Goal: Task Accomplishment & Management: Manage account settings

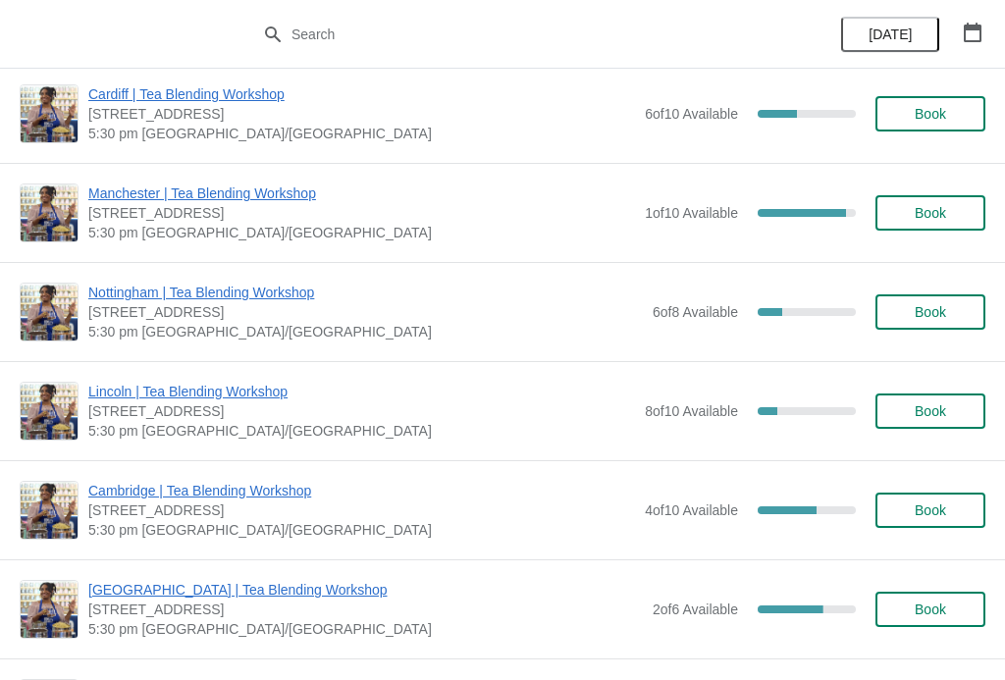
scroll to position [1566, 0]
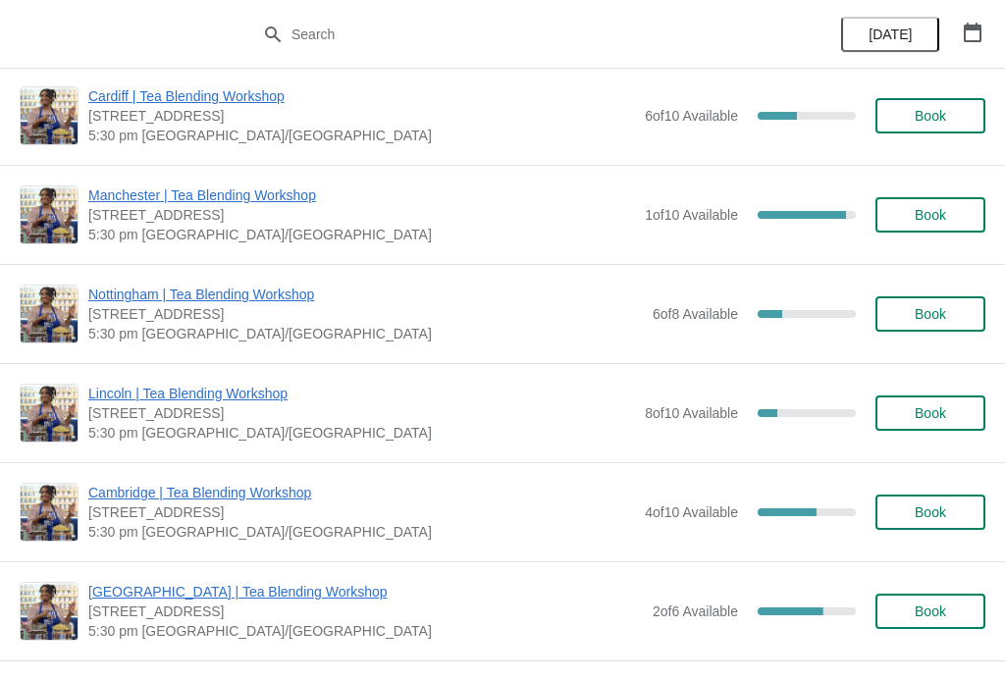
click at [280, 292] on span "Nottingham | Tea Blending Workshop" at bounding box center [365, 295] width 554 height 20
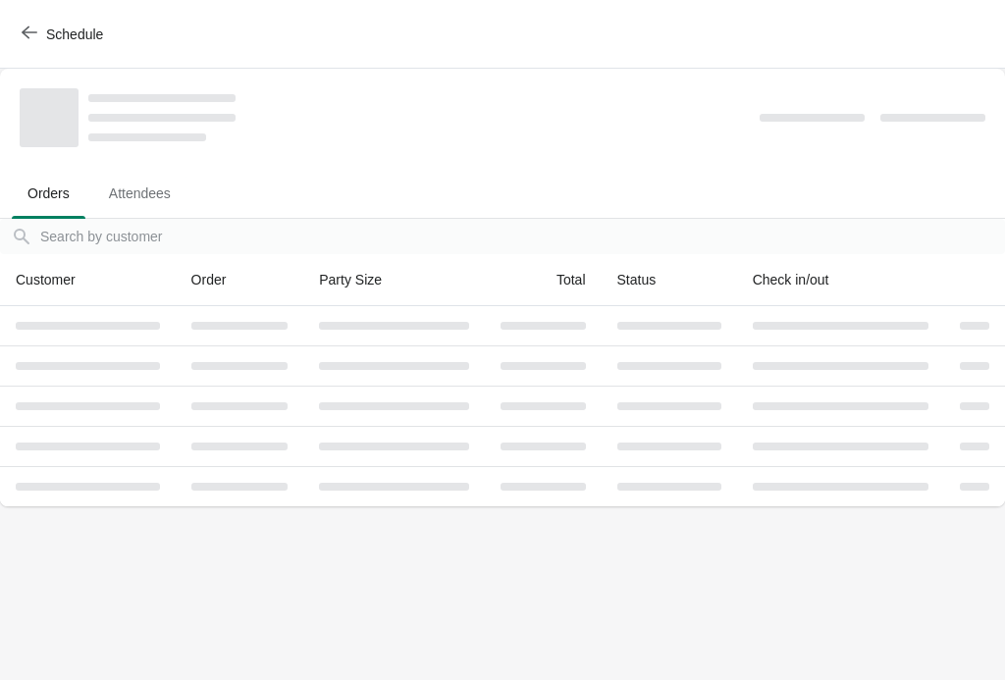
scroll to position [0, 0]
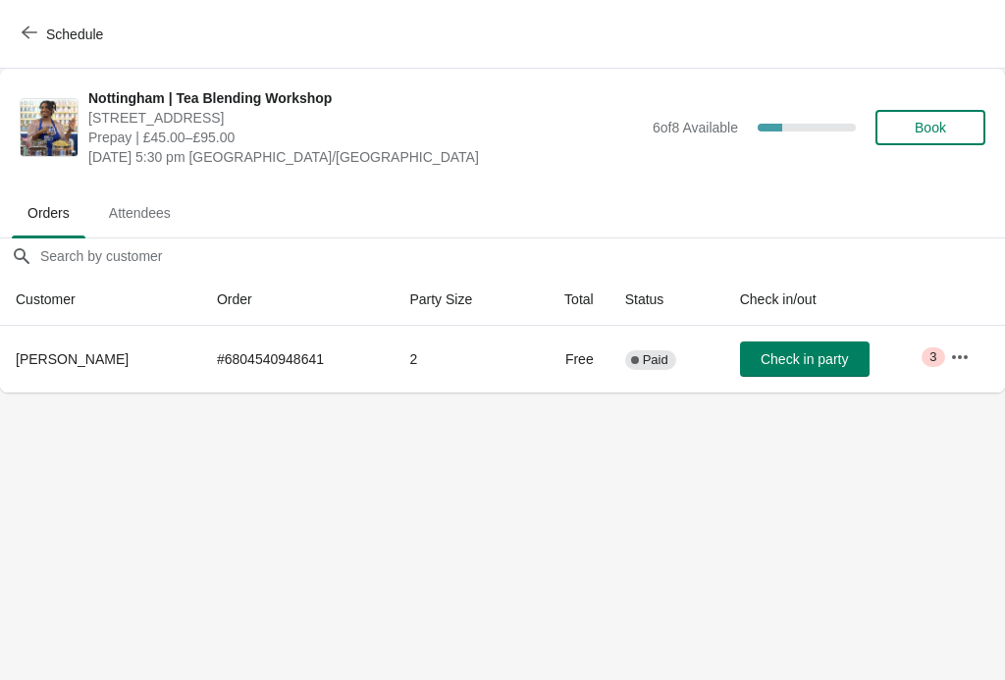
click at [956, 360] on icon "button" at bounding box center [960, 357] width 20 height 20
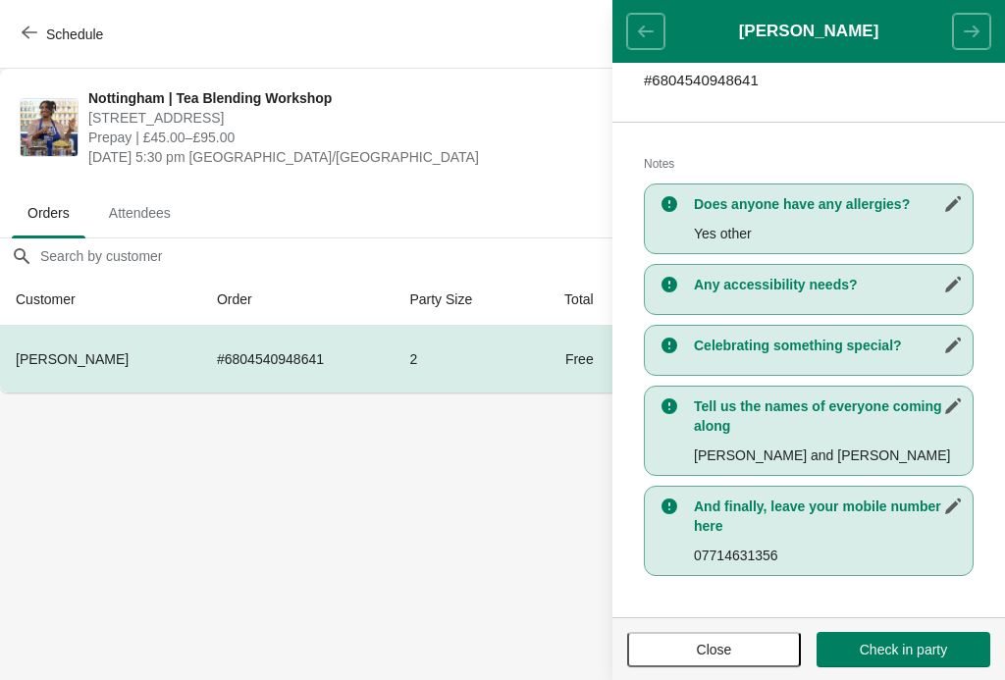
scroll to position [342, 0]
click at [712, 646] on span "Close" at bounding box center [714, 650] width 35 height 16
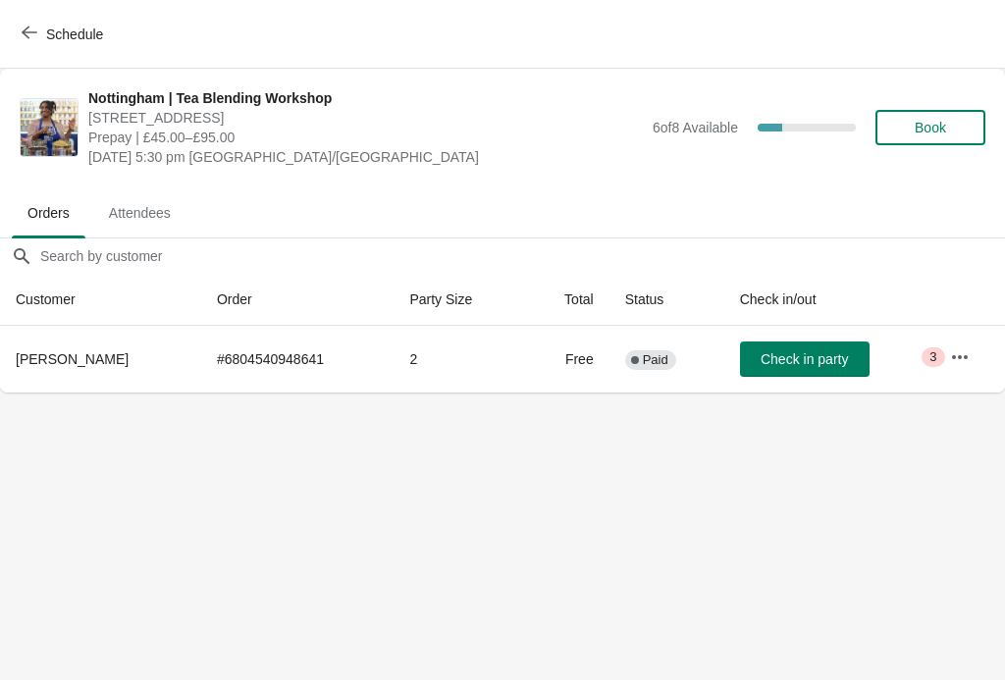
click at [45, 32] on span "Schedule" at bounding box center [65, 34] width 78 height 19
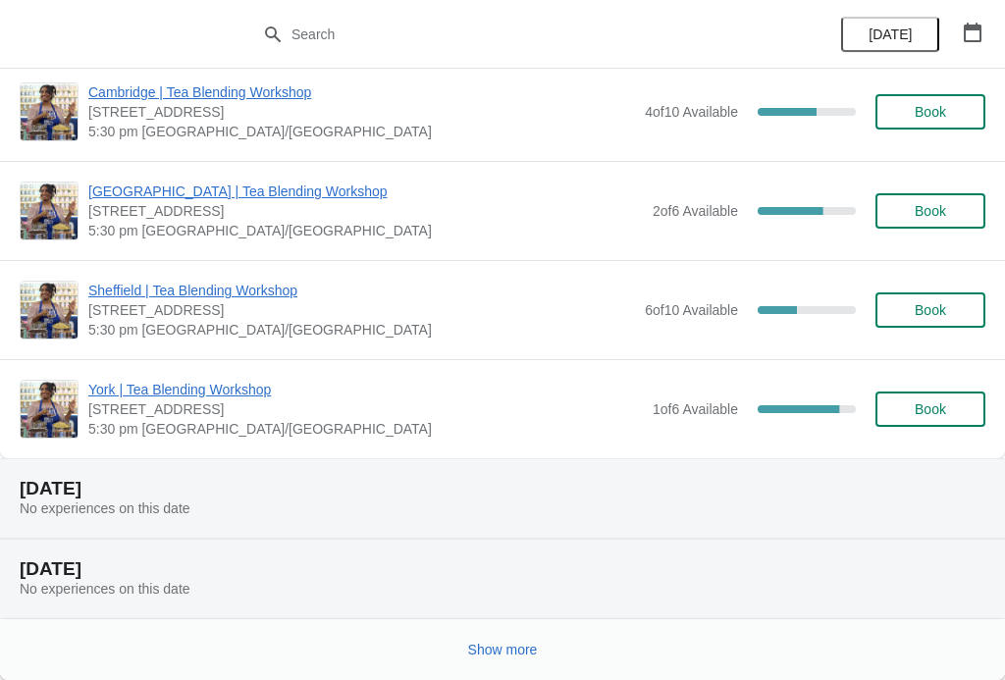
scroll to position [1966, 0]
click at [526, 658] on button "Show more" at bounding box center [502, 649] width 85 height 35
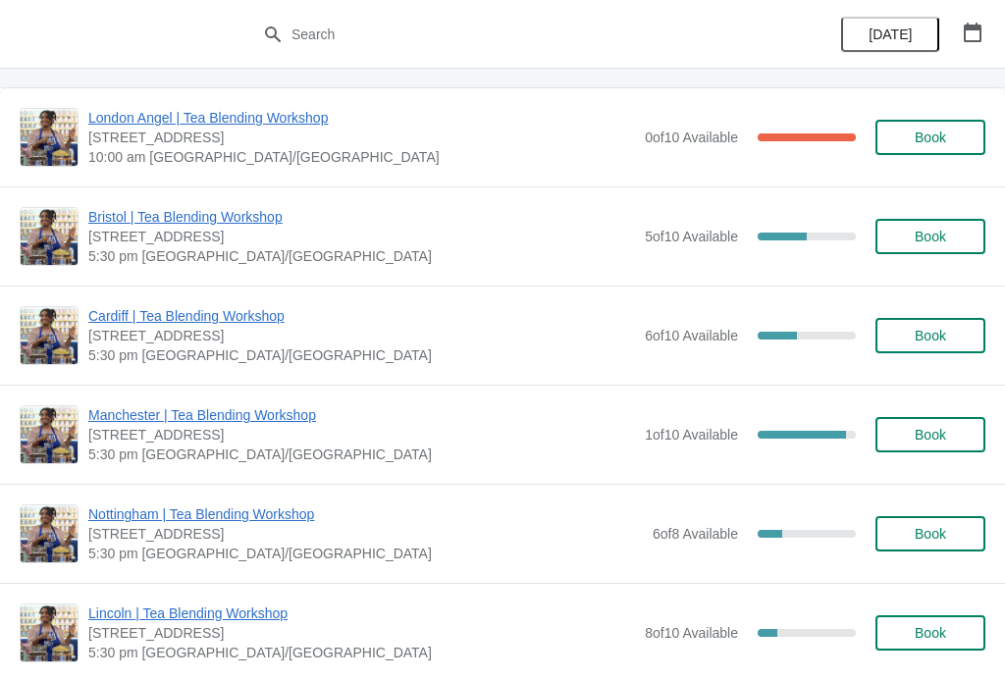
scroll to position [1361, 0]
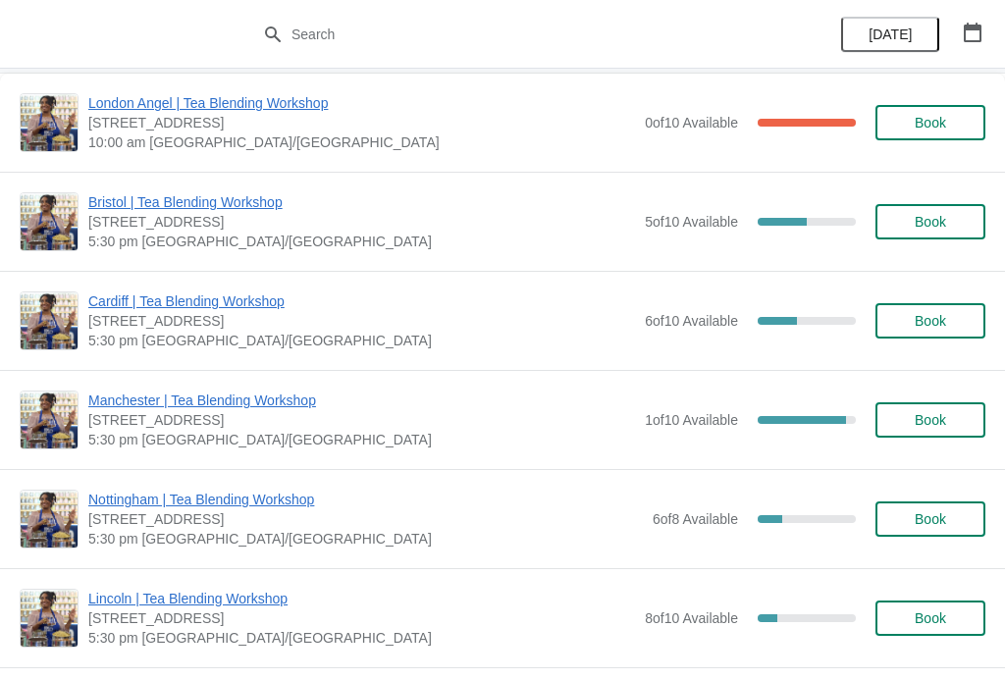
click at [284, 501] on span "Nottingham | Tea Blending Workshop" at bounding box center [365, 500] width 554 height 20
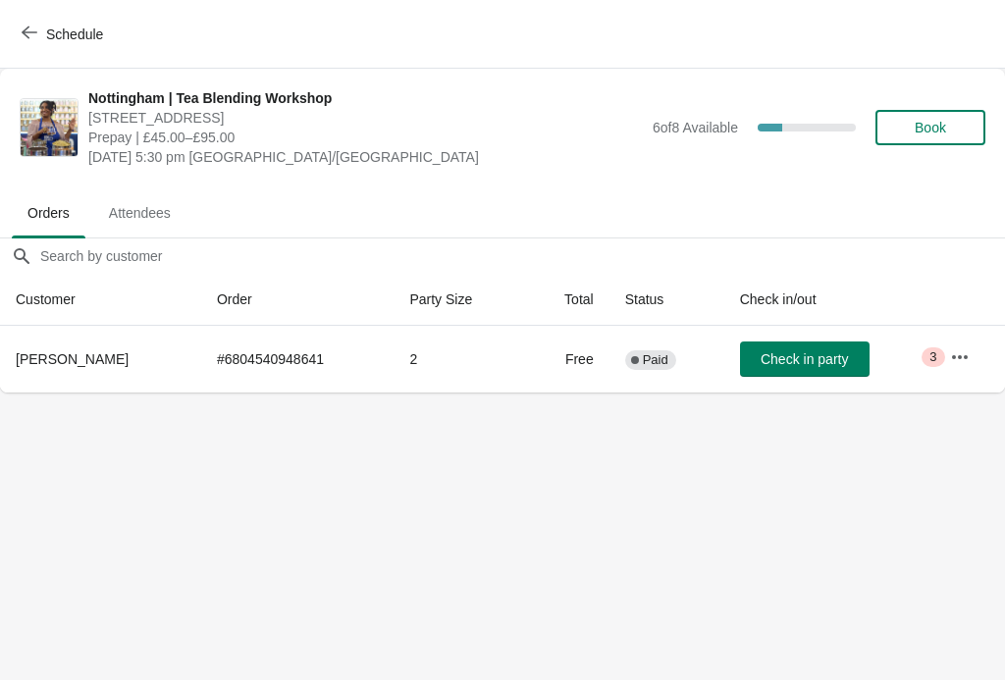
scroll to position [0, 0]
click at [966, 363] on icon "button" at bounding box center [960, 357] width 20 height 20
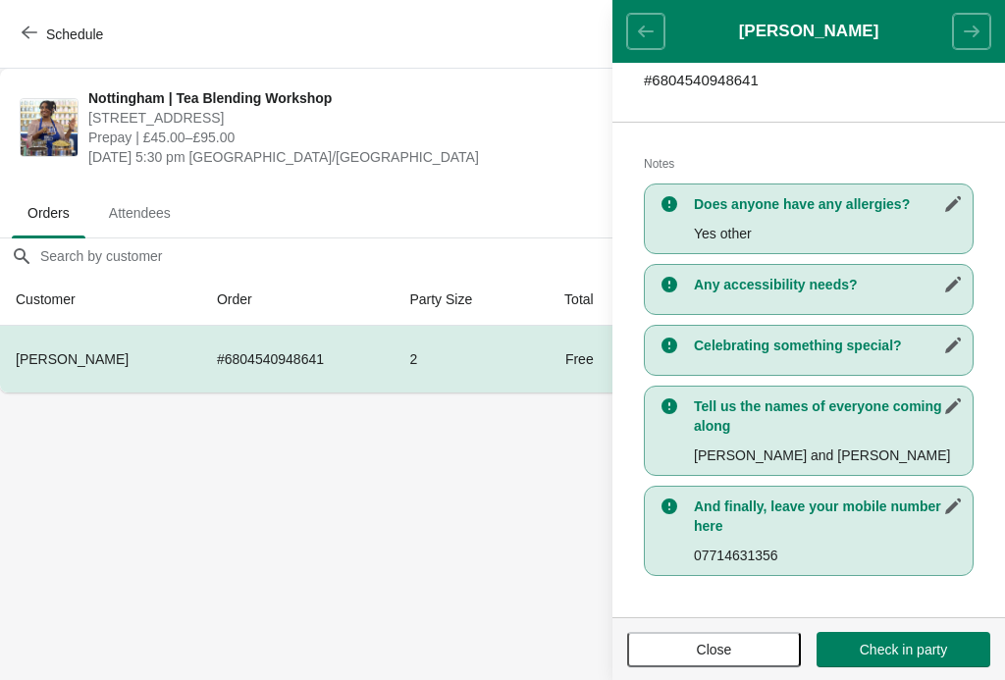
scroll to position [342, 0]
click at [734, 660] on button "Close" at bounding box center [714, 649] width 174 height 35
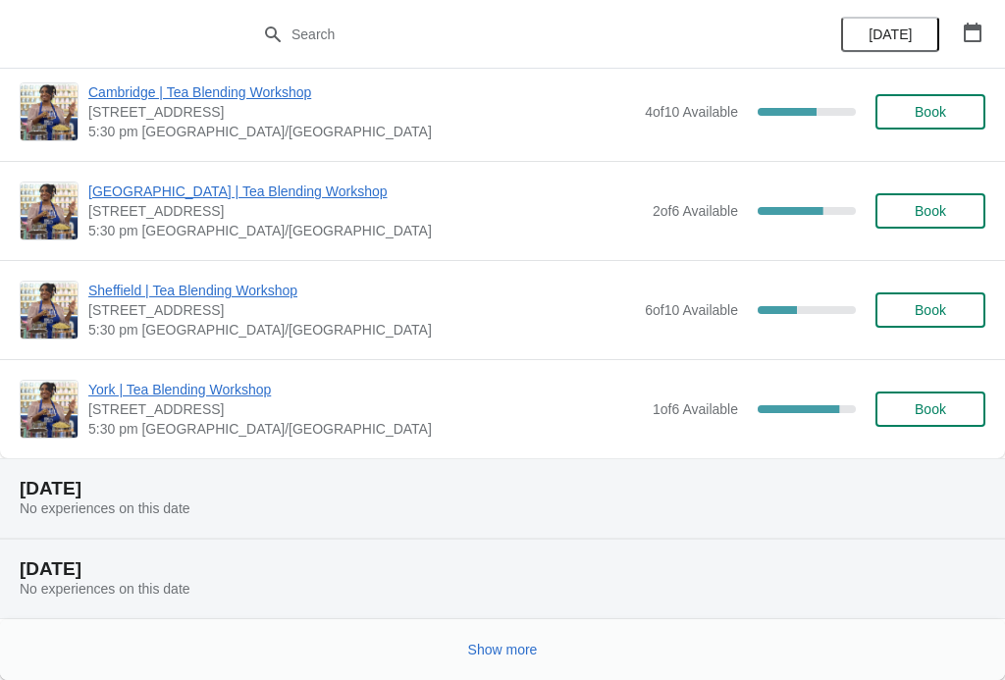
scroll to position [1966, 0]
click at [512, 649] on span "Show more" at bounding box center [503, 650] width 70 height 16
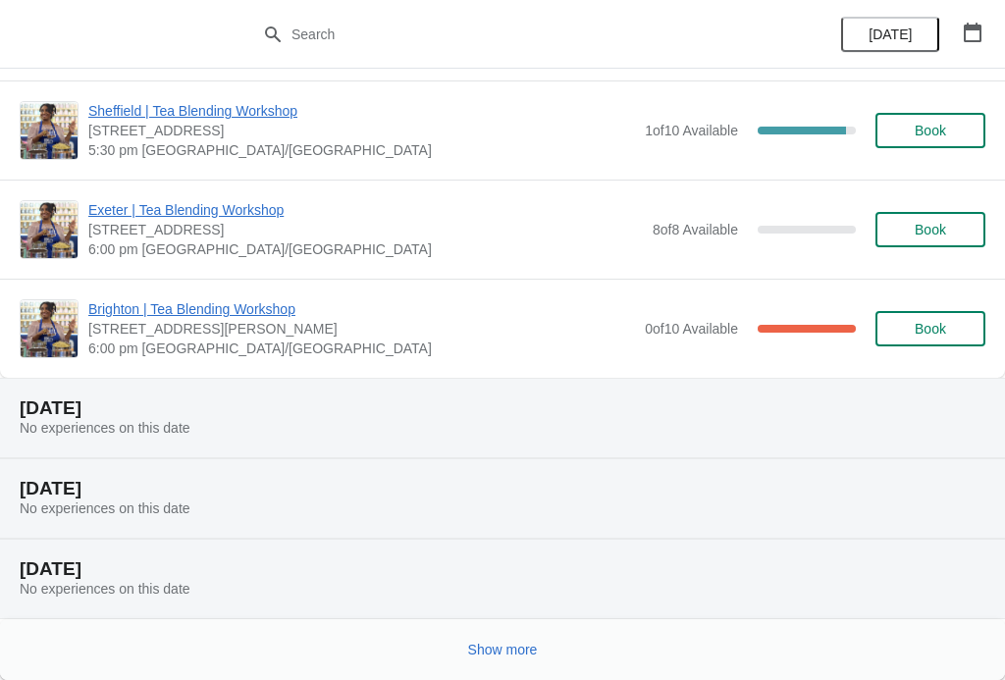
scroll to position [4728, 0]
click at [520, 656] on span "Show more" at bounding box center [503, 650] width 70 height 16
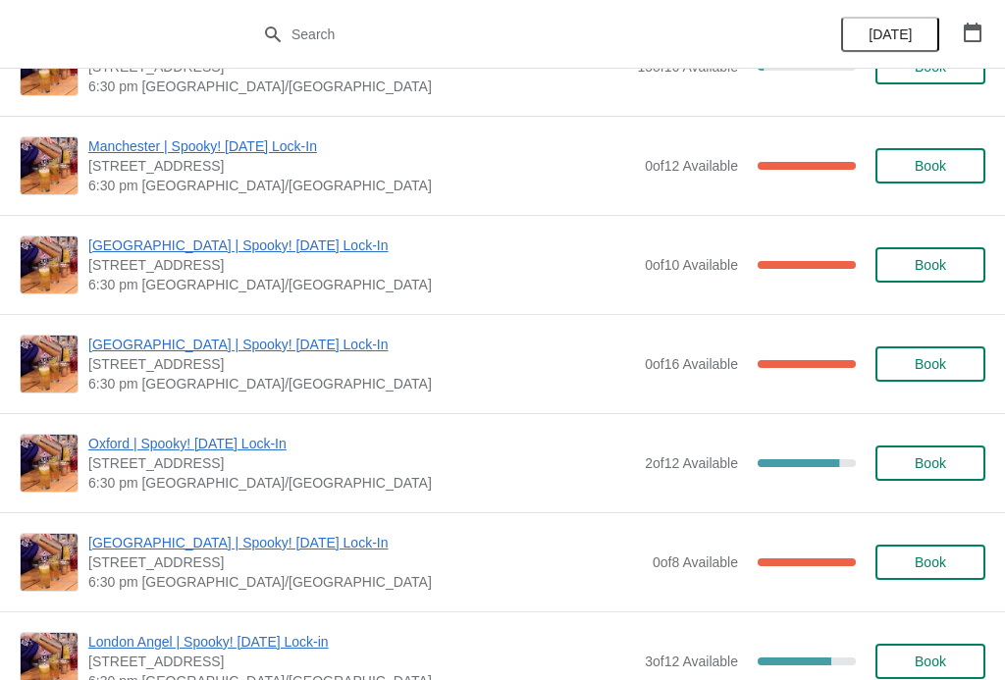
scroll to position [6085, 0]
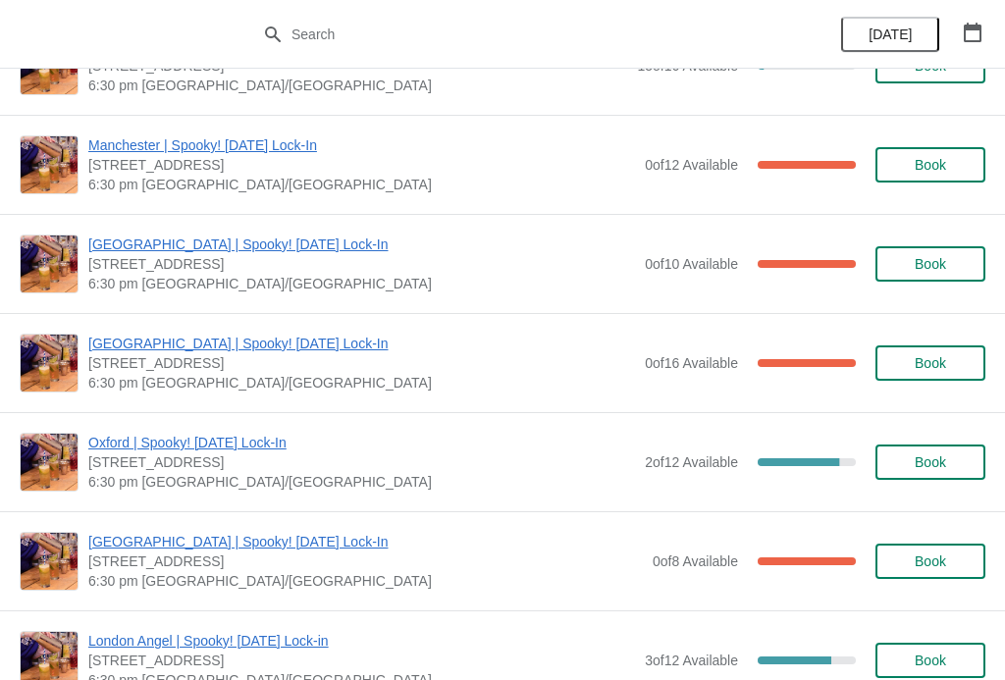
click at [266, 345] on span "[GEOGRAPHIC_DATA] | Spooky! [DATE] Lock-In" at bounding box center [361, 344] width 547 height 20
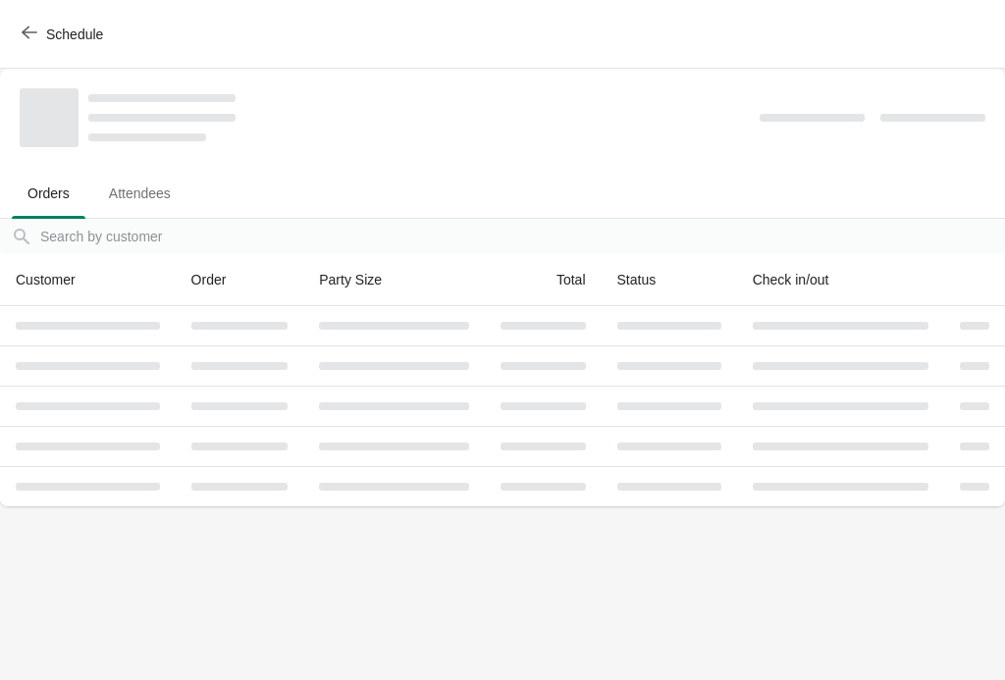
scroll to position [0, 0]
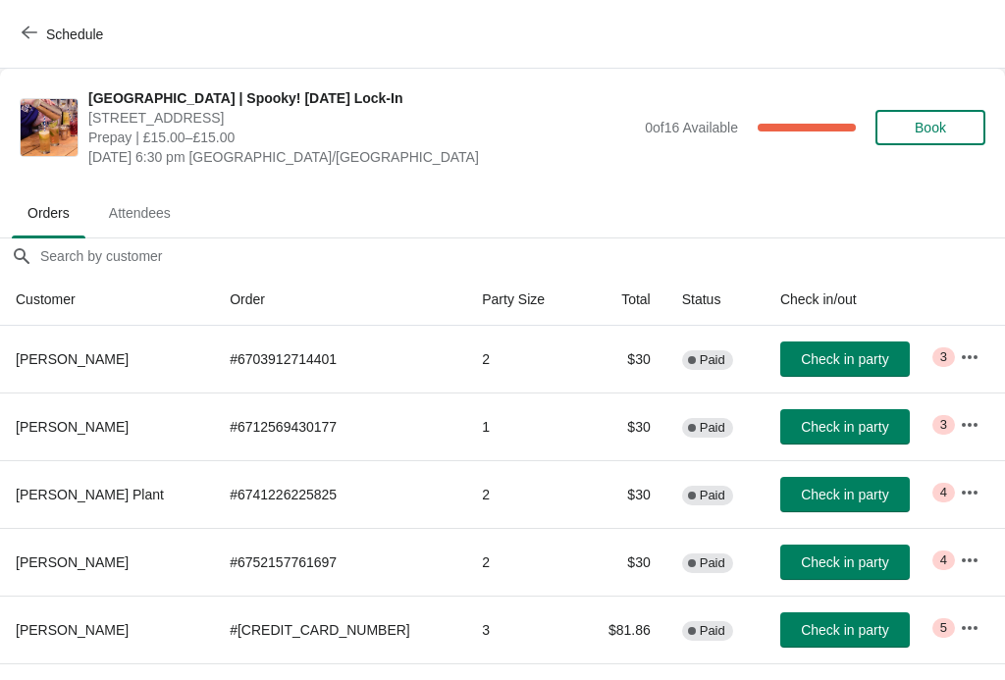
click at [961, 365] on icon "button" at bounding box center [970, 357] width 20 height 20
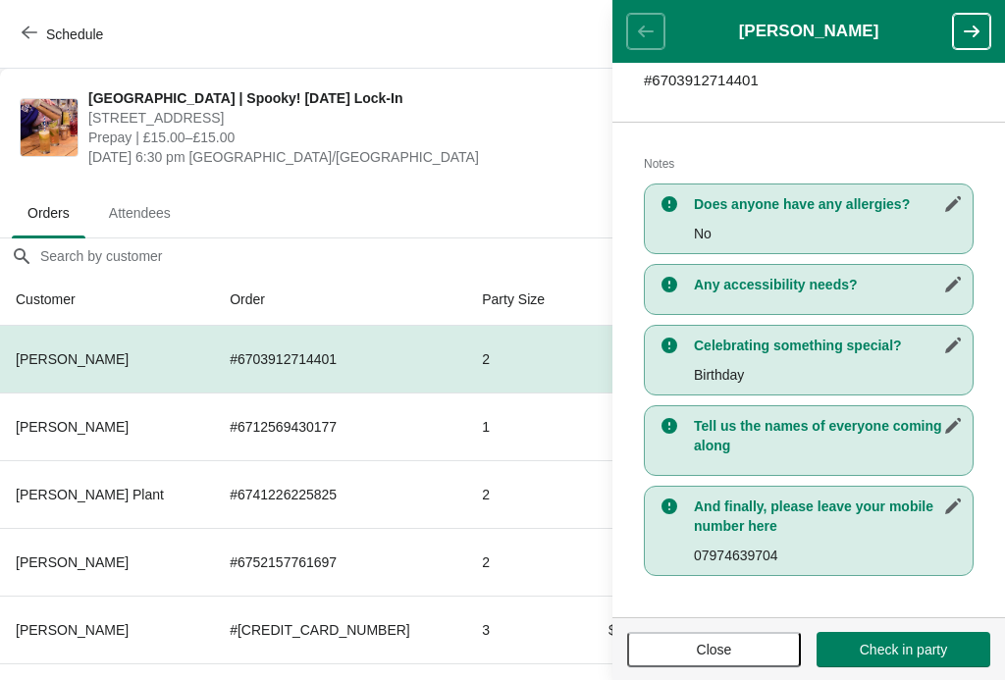
scroll to position [342, 0]
click at [972, 43] on button "button" at bounding box center [971, 31] width 37 height 35
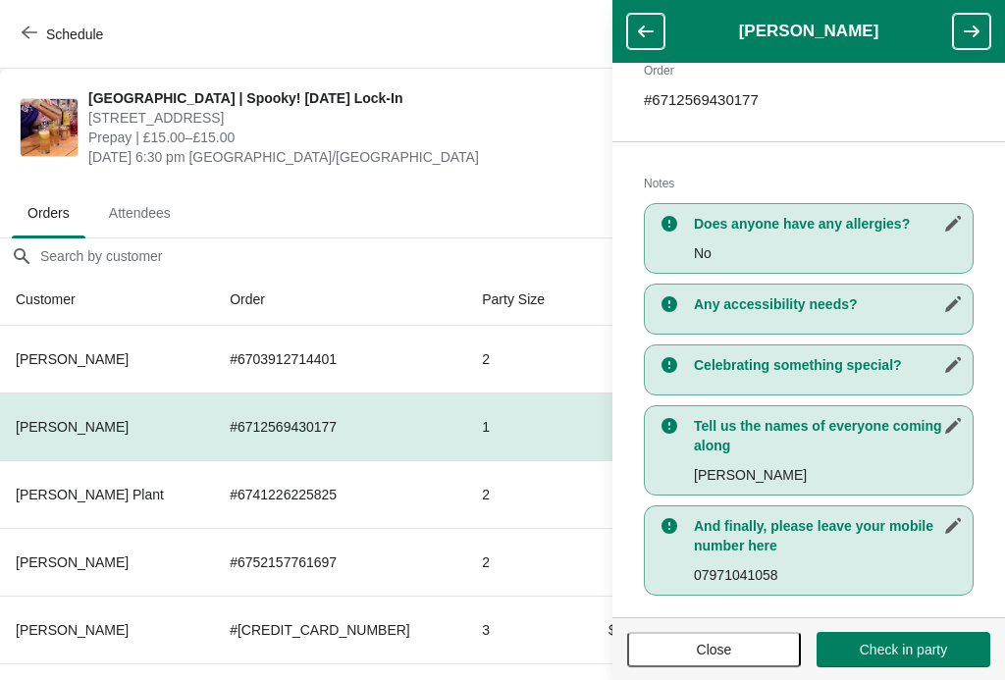
click at [970, 40] on icon "button" at bounding box center [972, 32] width 20 height 20
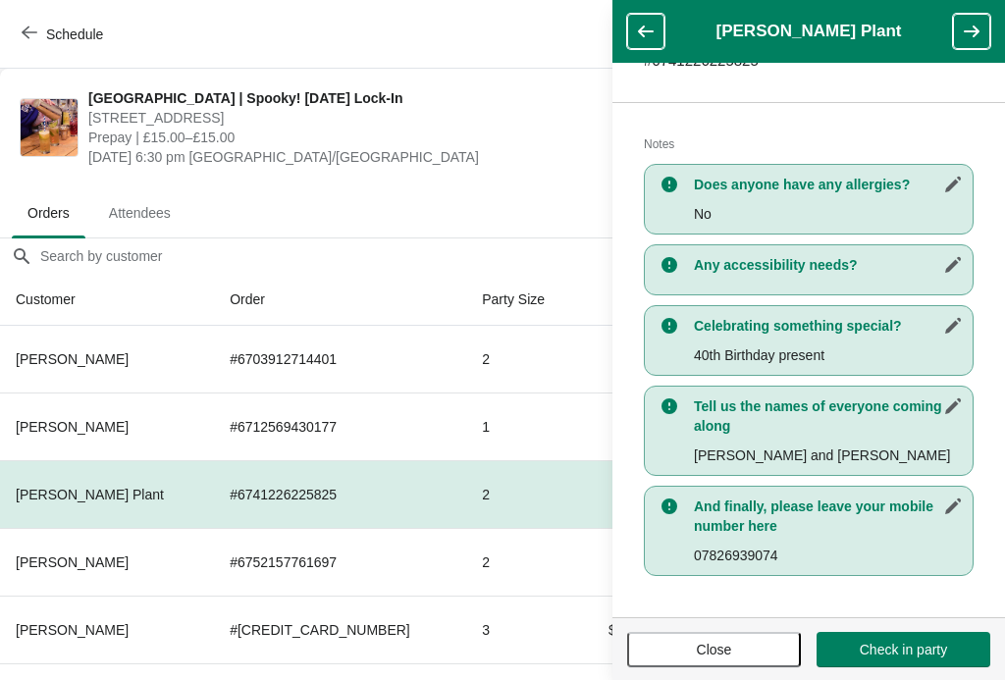
scroll to position [362, 0]
click at [969, 36] on icon "button" at bounding box center [972, 32] width 20 height 20
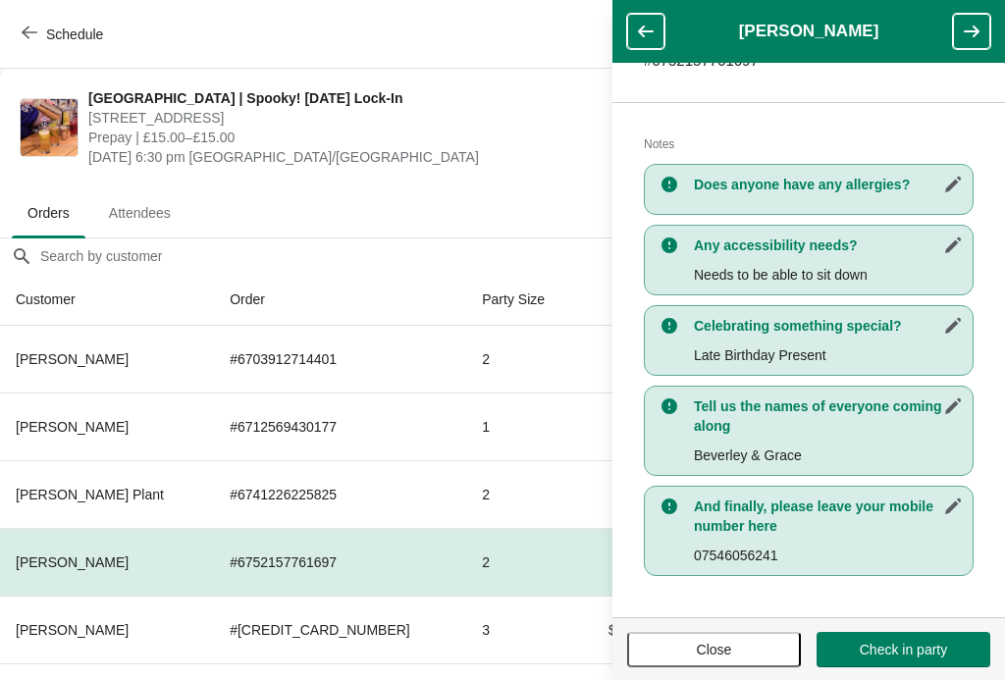
click at [974, 38] on icon "button" at bounding box center [972, 32] width 20 height 20
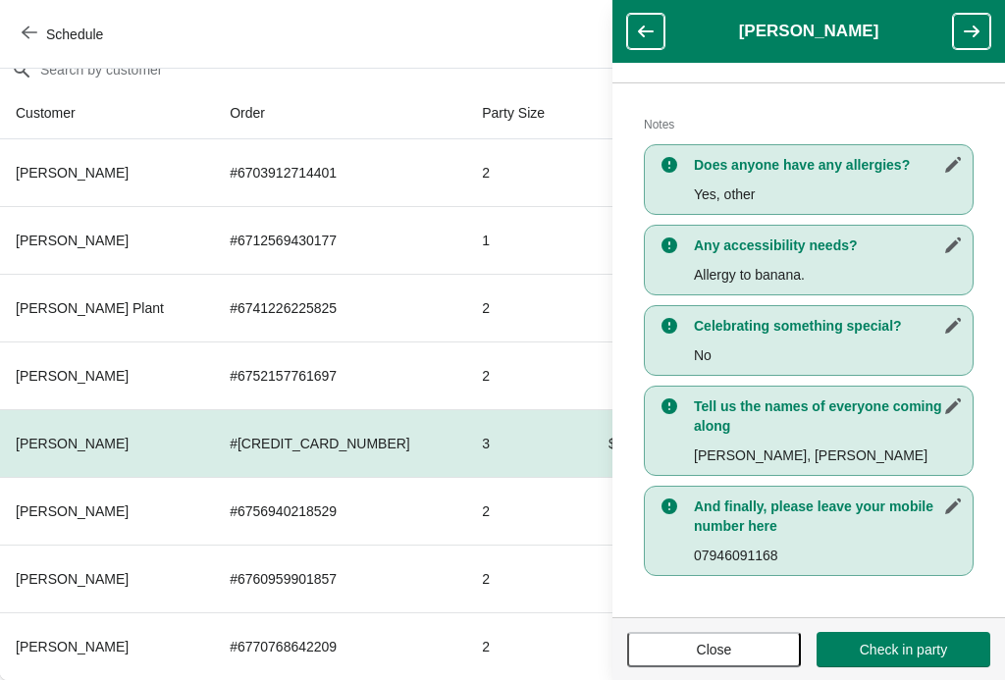
scroll to position [186, 0]
click at [979, 26] on icon "button" at bounding box center [972, 32] width 20 height 20
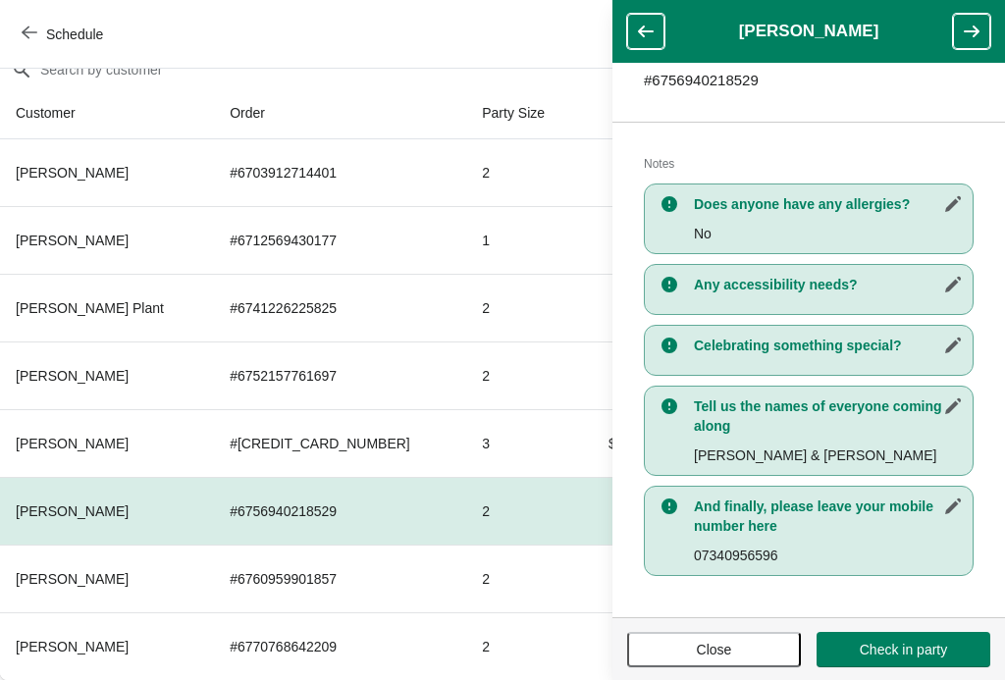
scroll to position [342, 0]
click at [983, 37] on button "button" at bounding box center [971, 31] width 37 height 35
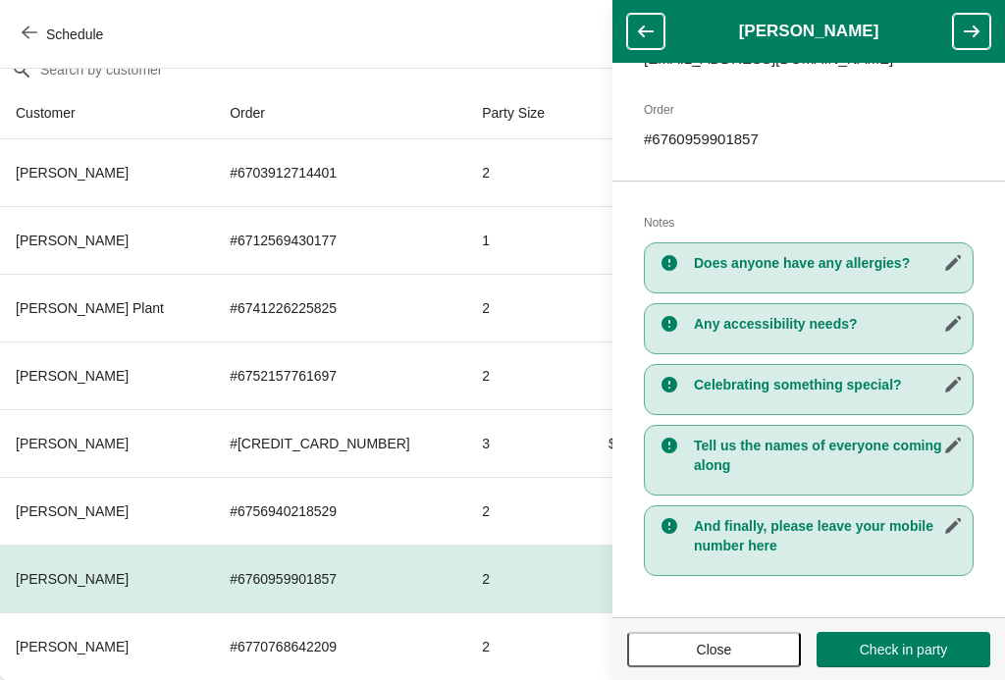
scroll to position [284, 0]
click at [971, 43] on button "button" at bounding box center [971, 31] width 37 height 35
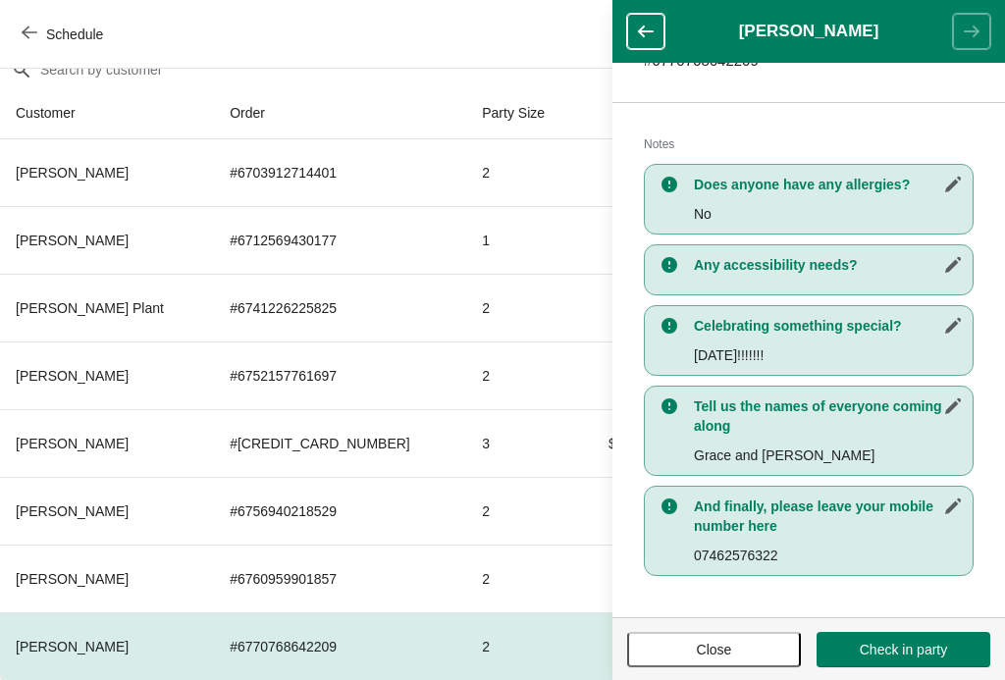
scroll to position [362, 0]
click at [689, 666] on button "Close" at bounding box center [714, 649] width 174 height 35
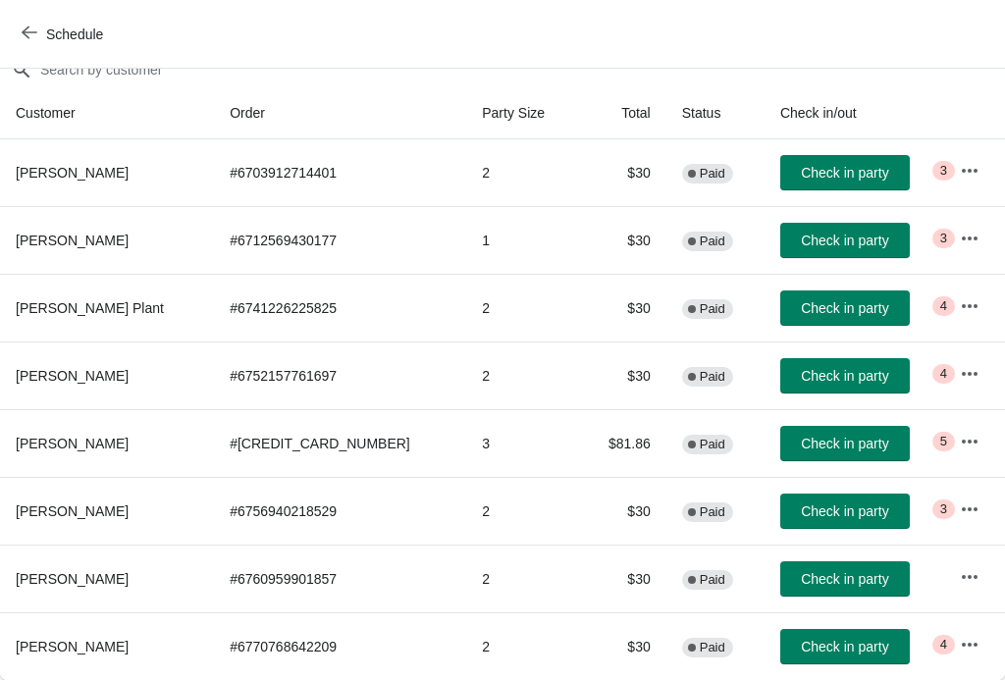
click at [31, 31] on icon "button" at bounding box center [30, 33] width 16 height 16
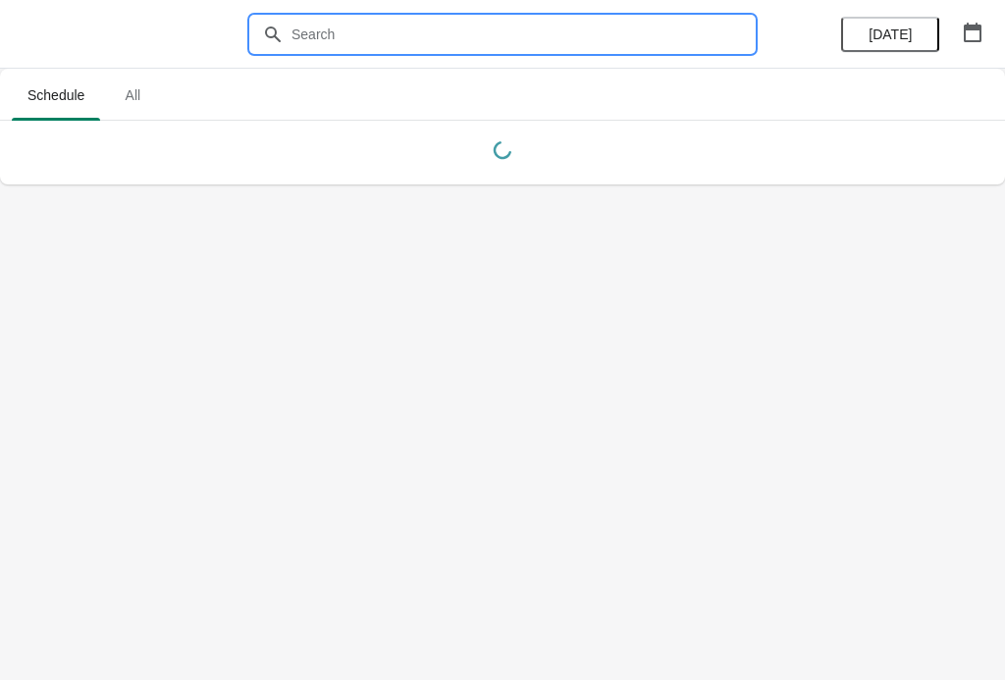
click at [354, 30] on input "text" at bounding box center [521, 34] width 463 height 35
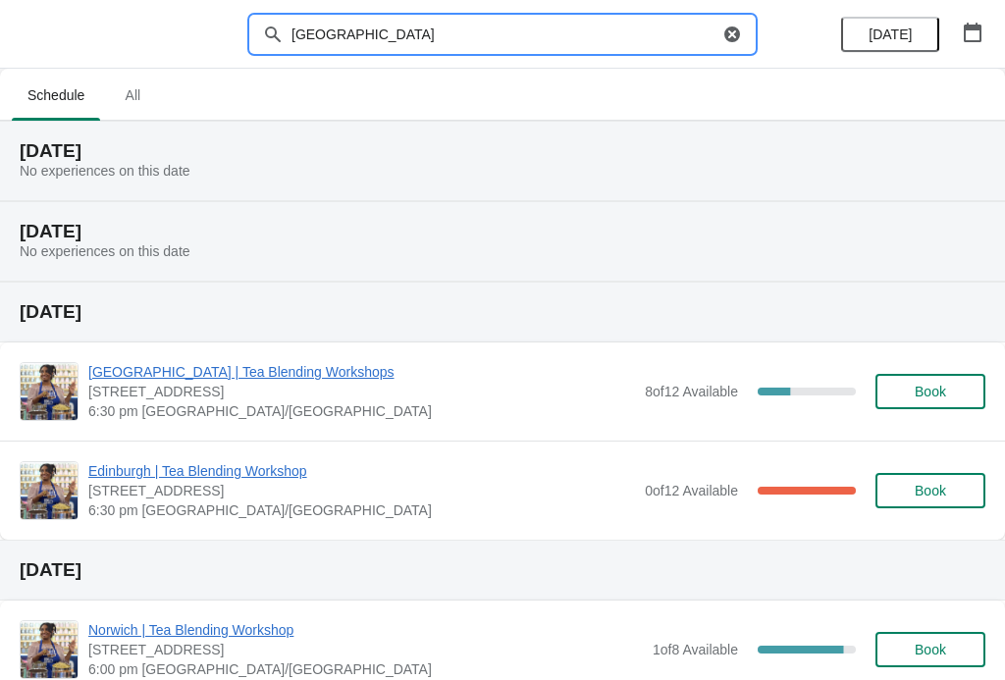
type input "[GEOGRAPHIC_DATA]"
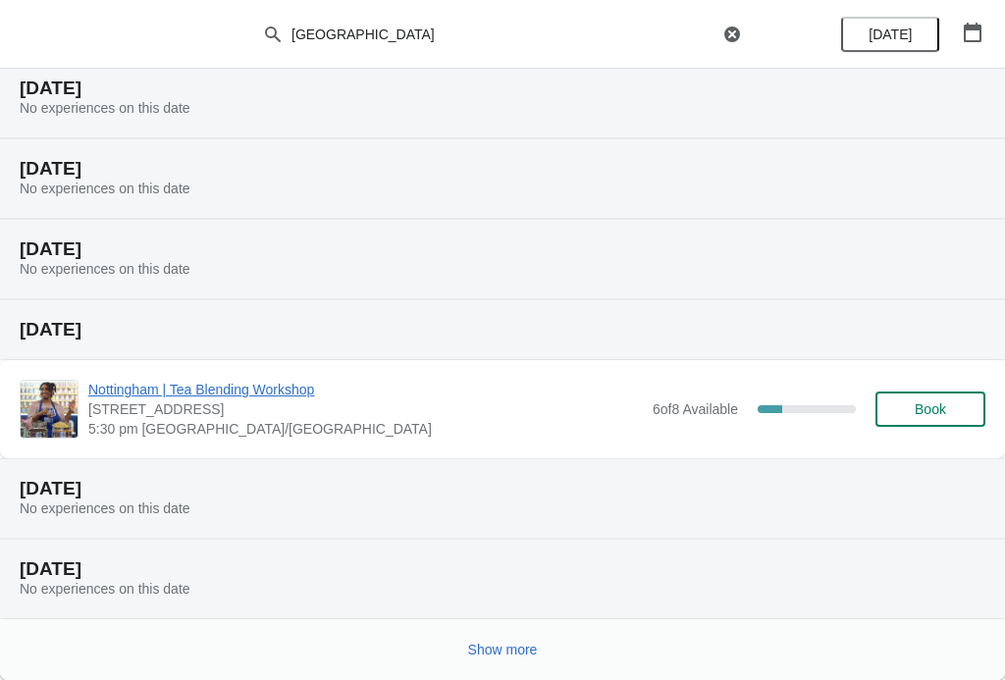
scroll to position [224, 0]
click at [514, 656] on span "Show more" at bounding box center [503, 650] width 70 height 16
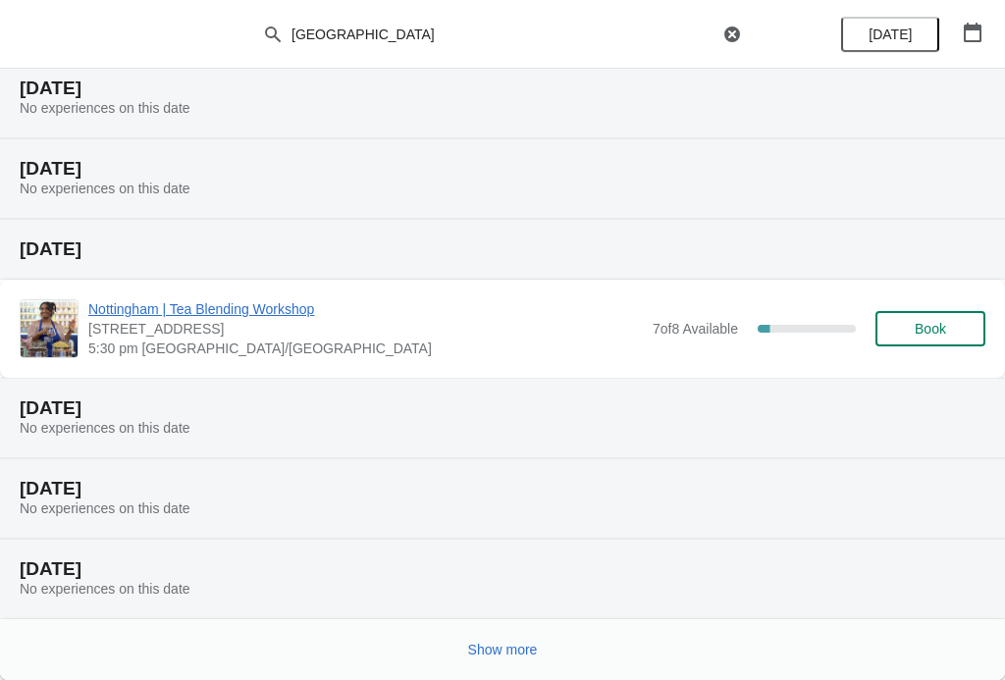
scroll to position [946, 0]
click at [544, 660] on button "Show more" at bounding box center [502, 649] width 85 height 35
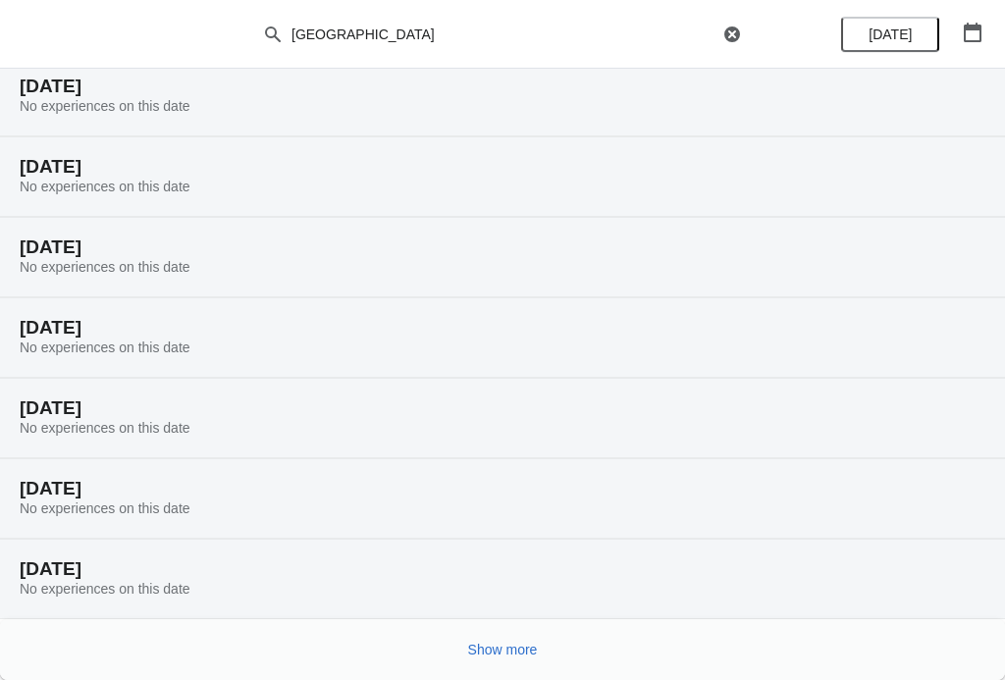
scroll to position [1668, 0]
click at [526, 660] on button "Show more" at bounding box center [502, 649] width 85 height 35
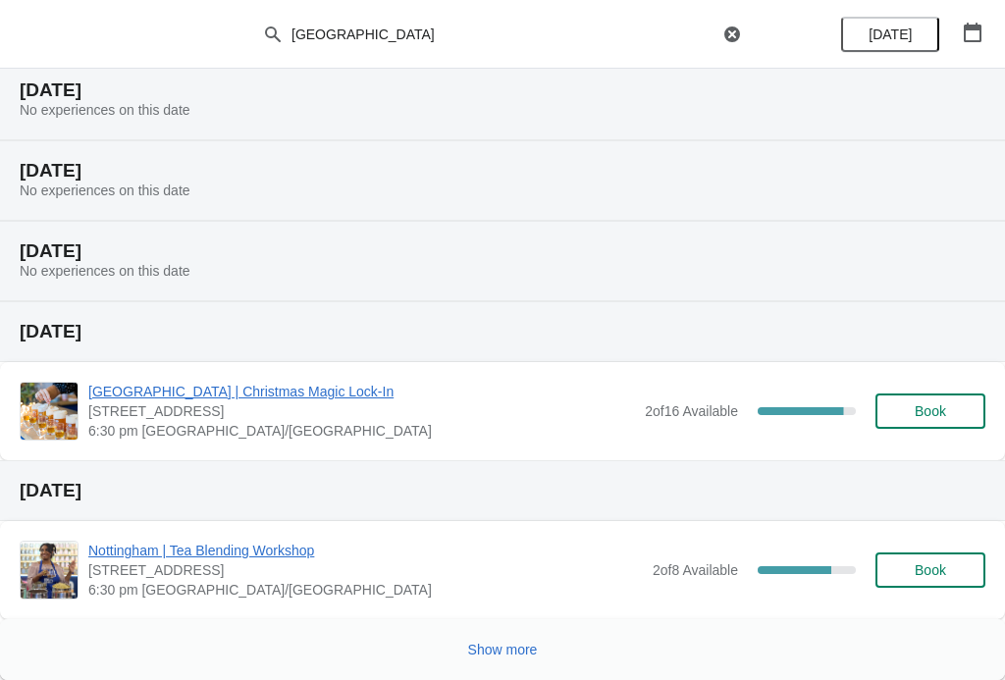
scroll to position [2469, 0]
click at [508, 657] on span "Show more" at bounding box center [503, 650] width 70 height 16
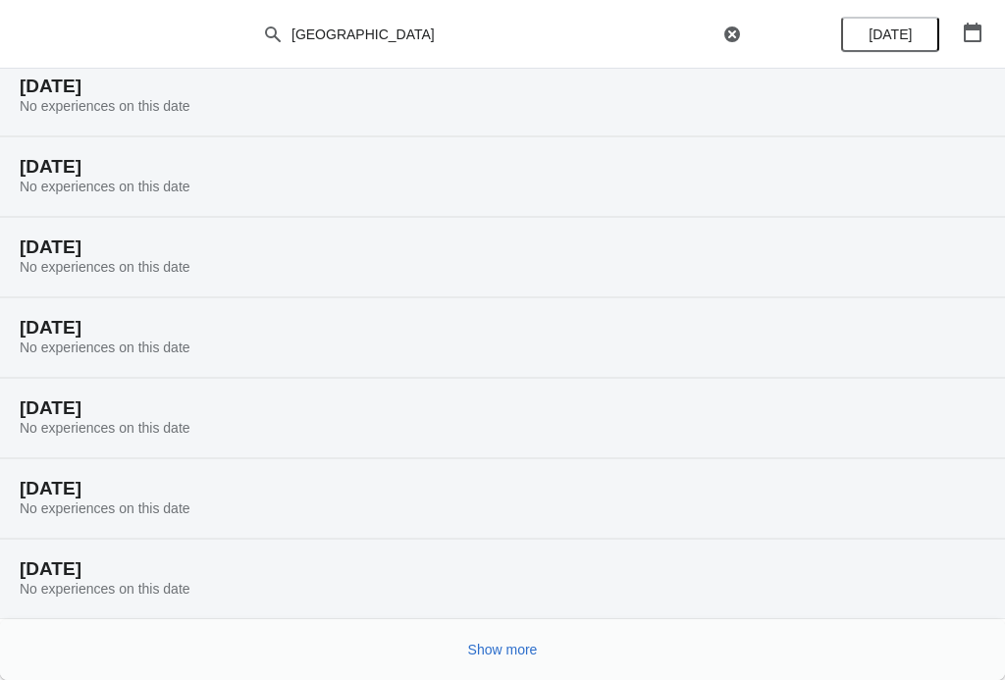
scroll to position [3112, 0]
click at [519, 653] on span "Show more" at bounding box center [503, 650] width 70 height 16
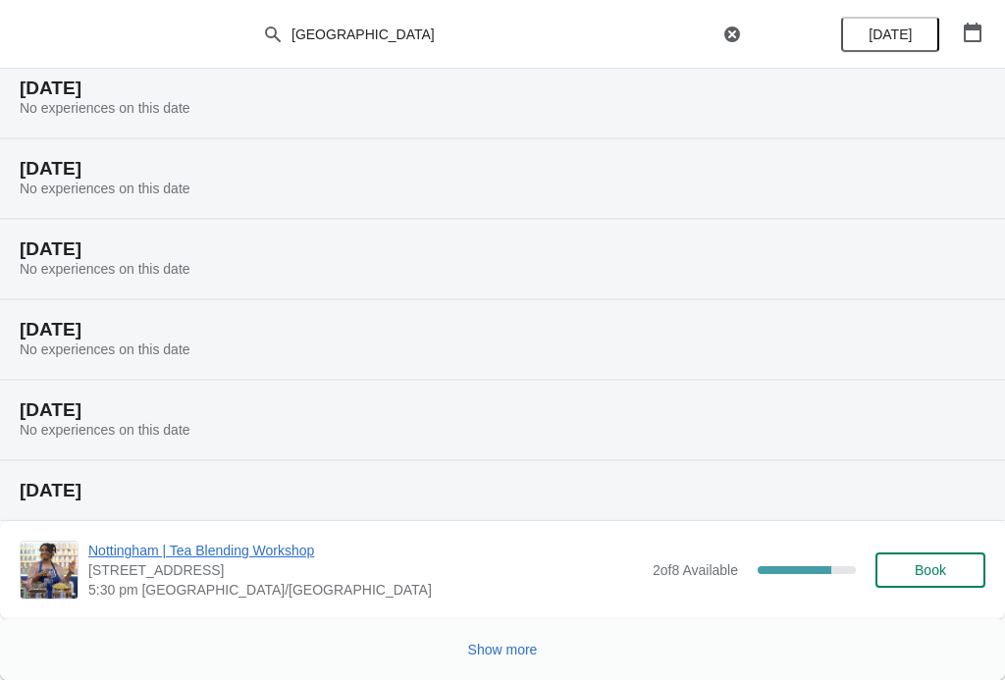
scroll to position [3834, 0]
click at [524, 647] on span "Show more" at bounding box center [503, 650] width 70 height 16
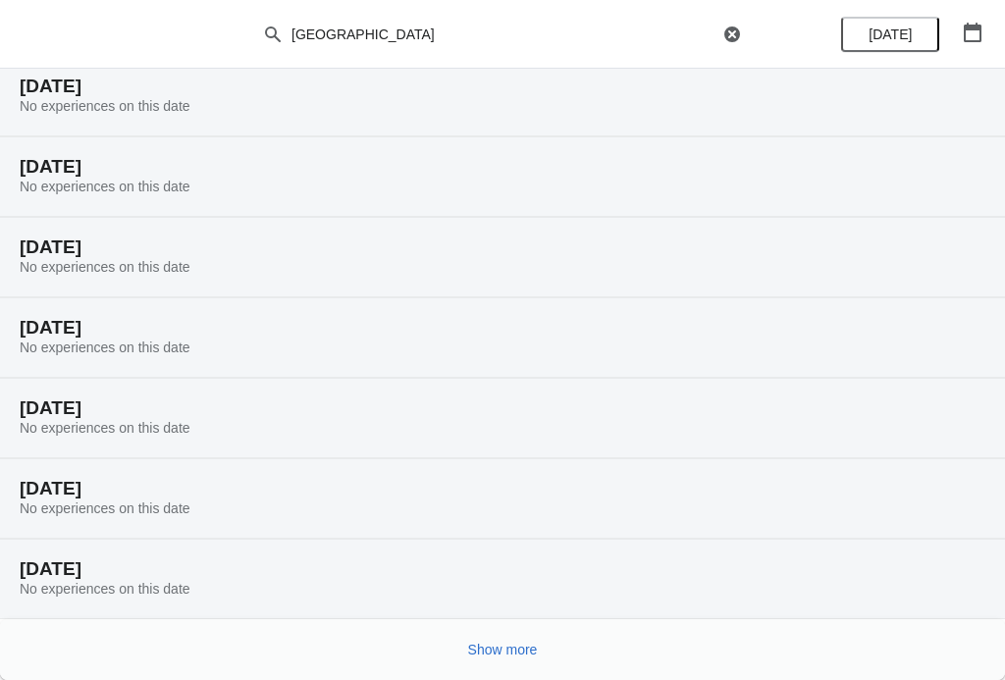
scroll to position [4478, 0]
click at [526, 661] on button "Show more" at bounding box center [502, 649] width 85 height 35
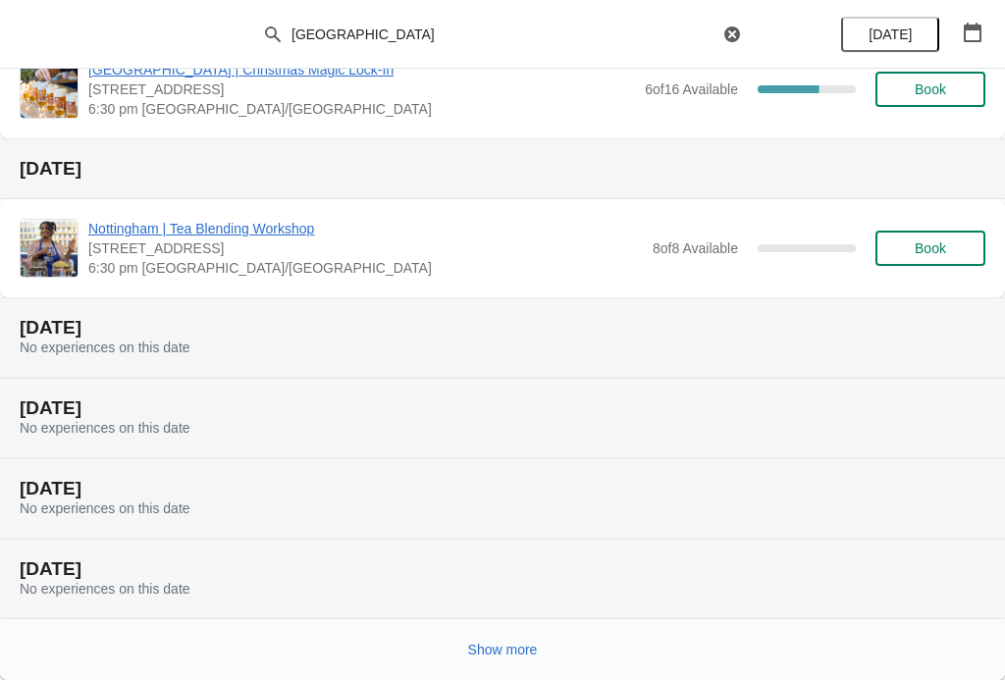
scroll to position [5279, 0]
click at [536, 652] on span "Show more" at bounding box center [503, 650] width 70 height 16
click at [509, 654] on icon at bounding box center [503, 649] width 26 height 26
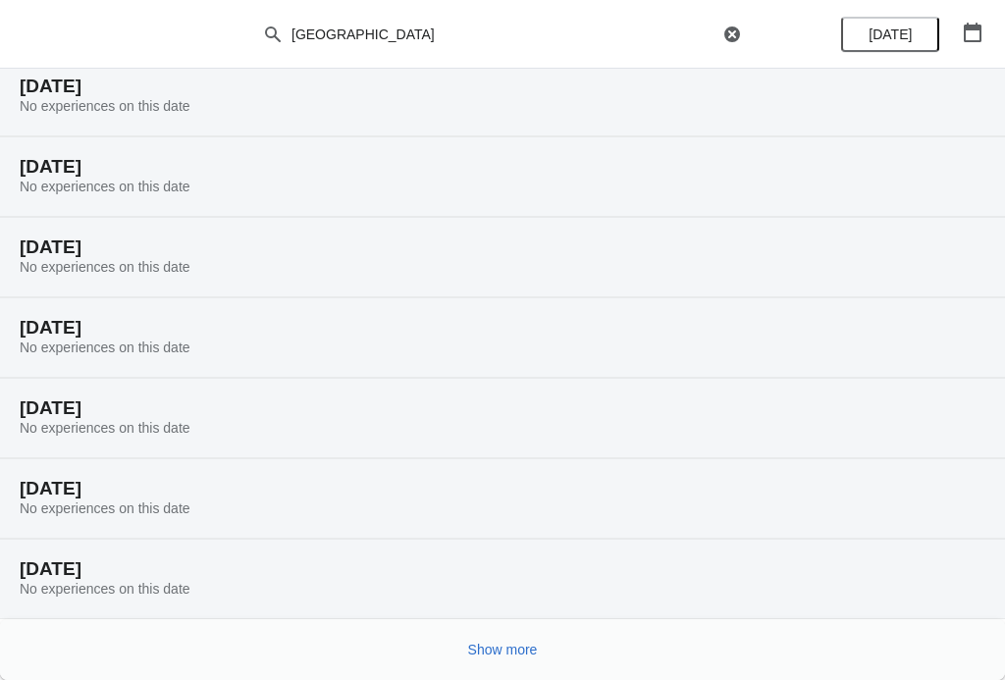
scroll to position [5922, 0]
click at [512, 661] on button "Show more" at bounding box center [502, 649] width 85 height 35
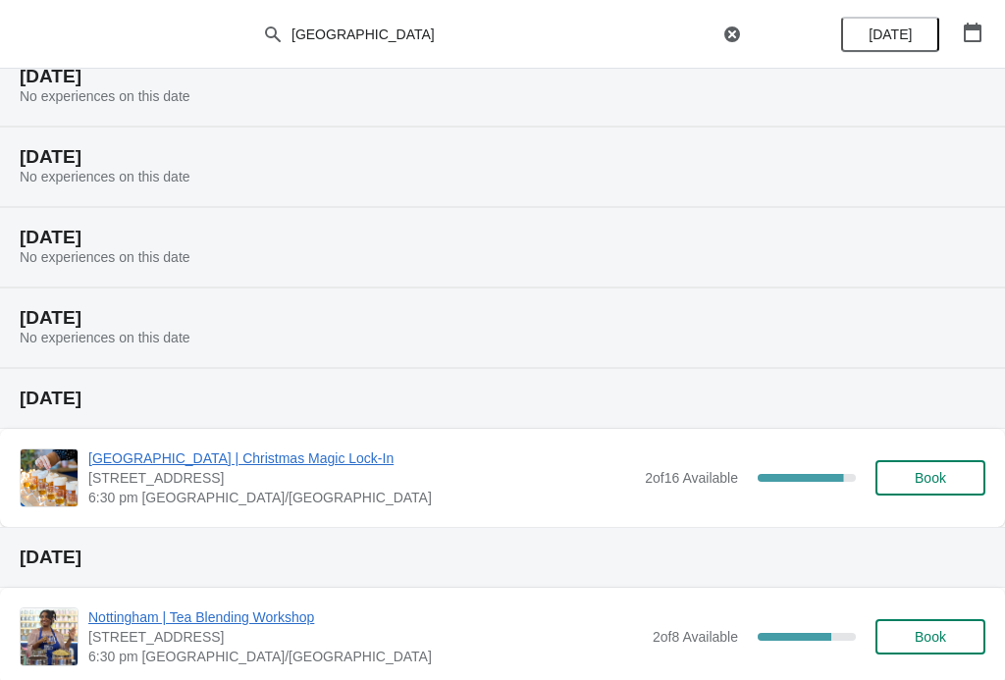
scroll to position [2425, 0]
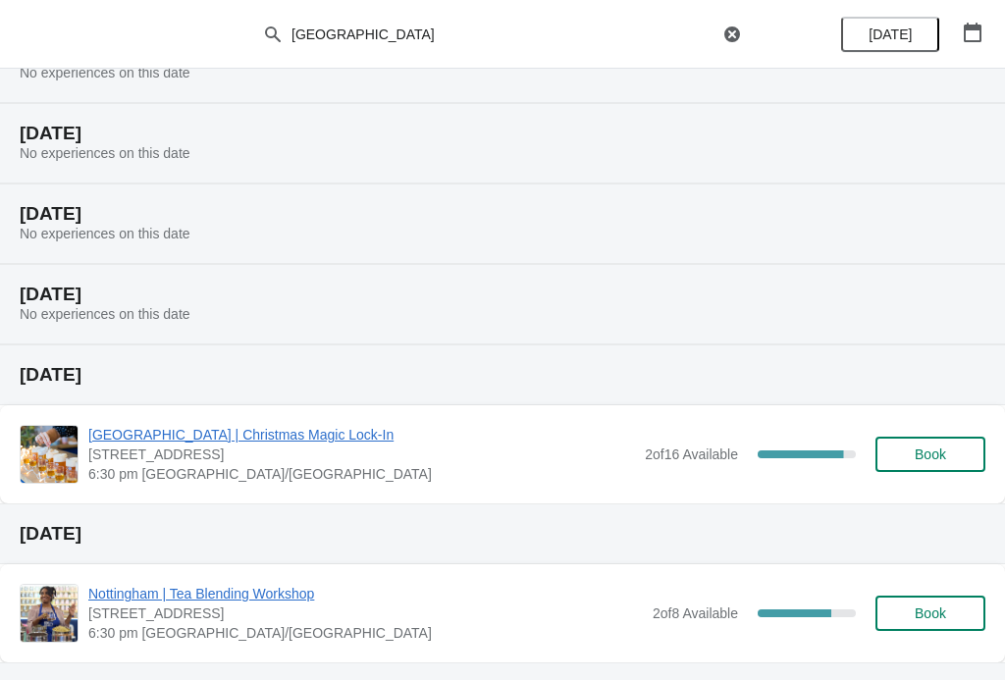
click at [294, 438] on span "[GEOGRAPHIC_DATA] | Christmas Magic Lock-In" at bounding box center [361, 435] width 547 height 20
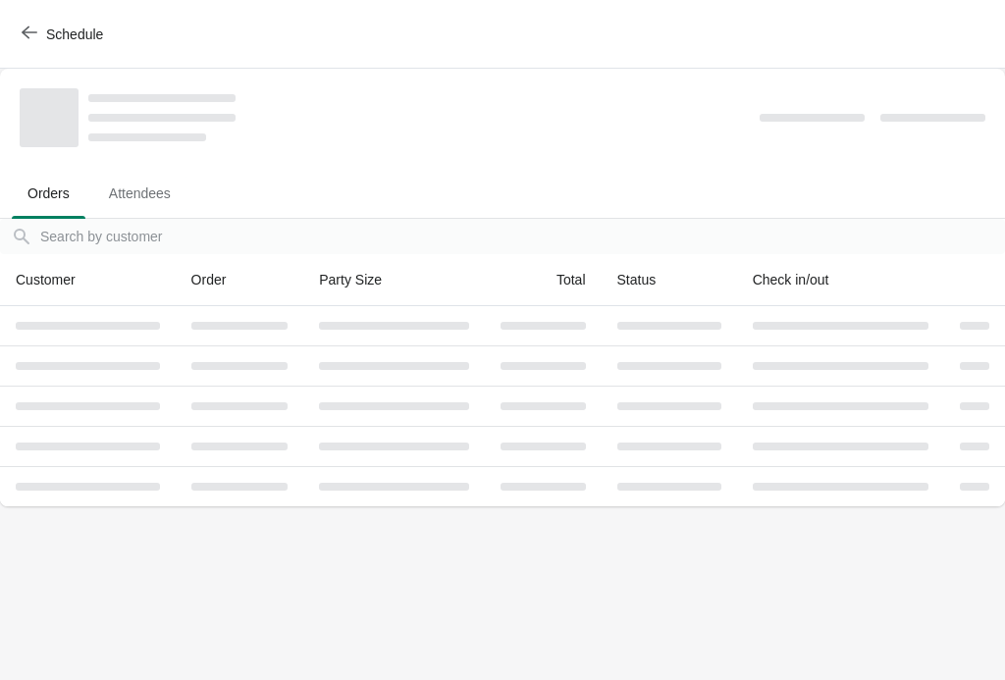
scroll to position [0, 0]
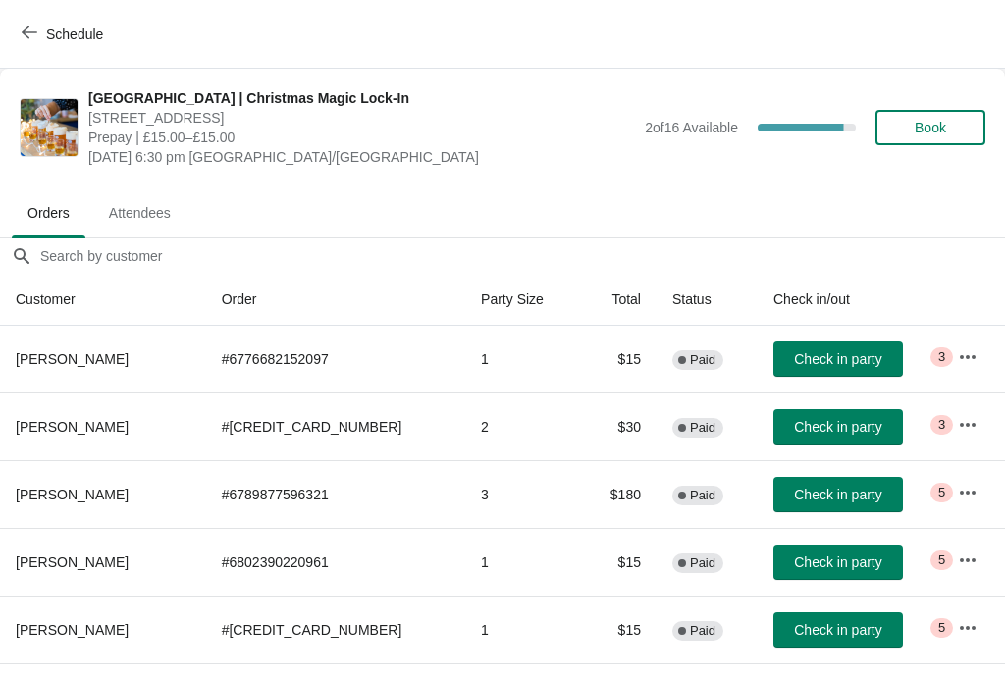
click at [976, 354] on button "button" at bounding box center [967, 356] width 35 height 35
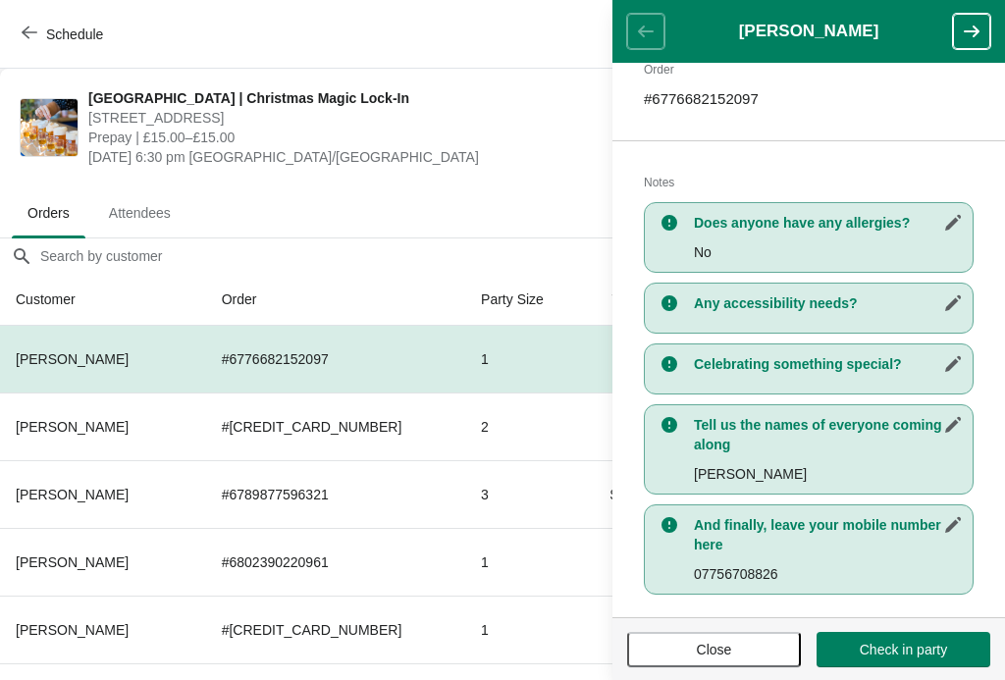
scroll to position [342, 0]
click at [966, 22] on icon "button" at bounding box center [972, 32] width 20 height 20
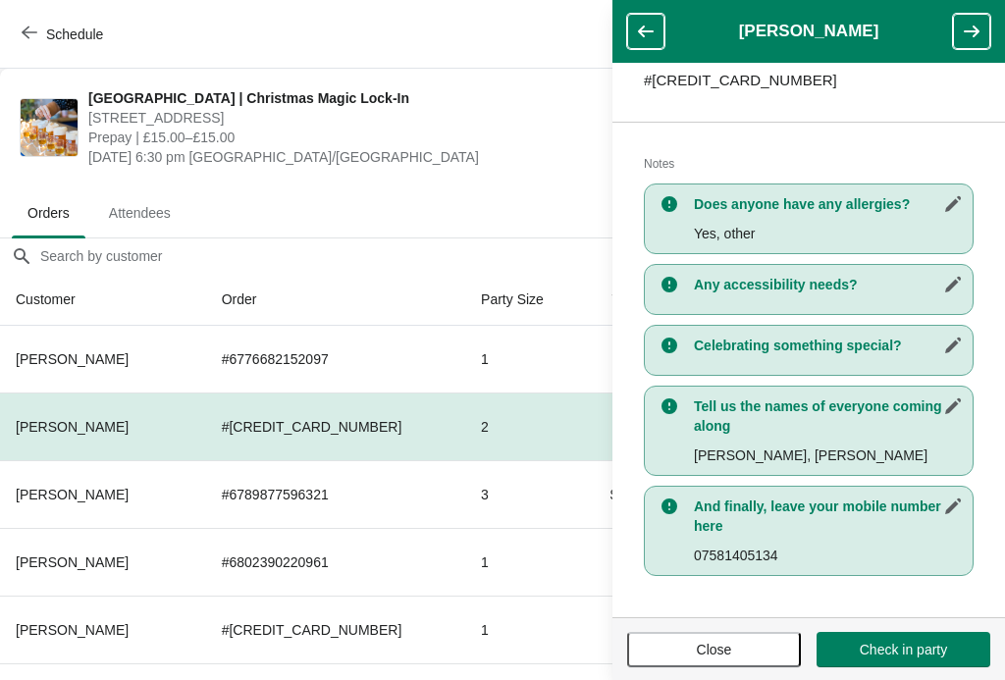
click at [974, 28] on icon "button" at bounding box center [972, 32] width 16 height 12
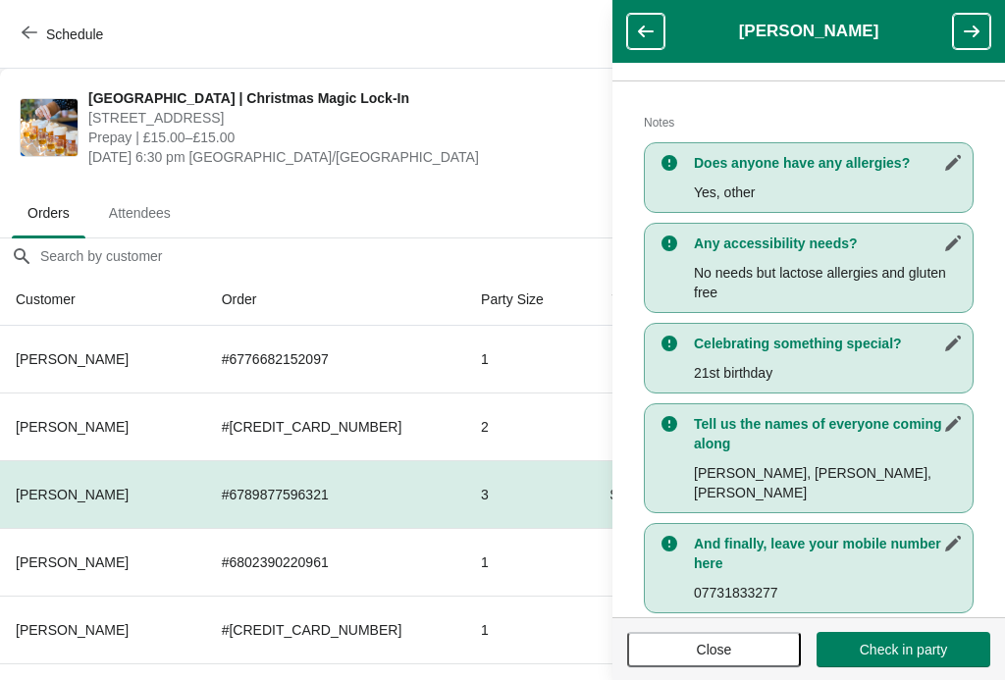
scroll to position [401, 0]
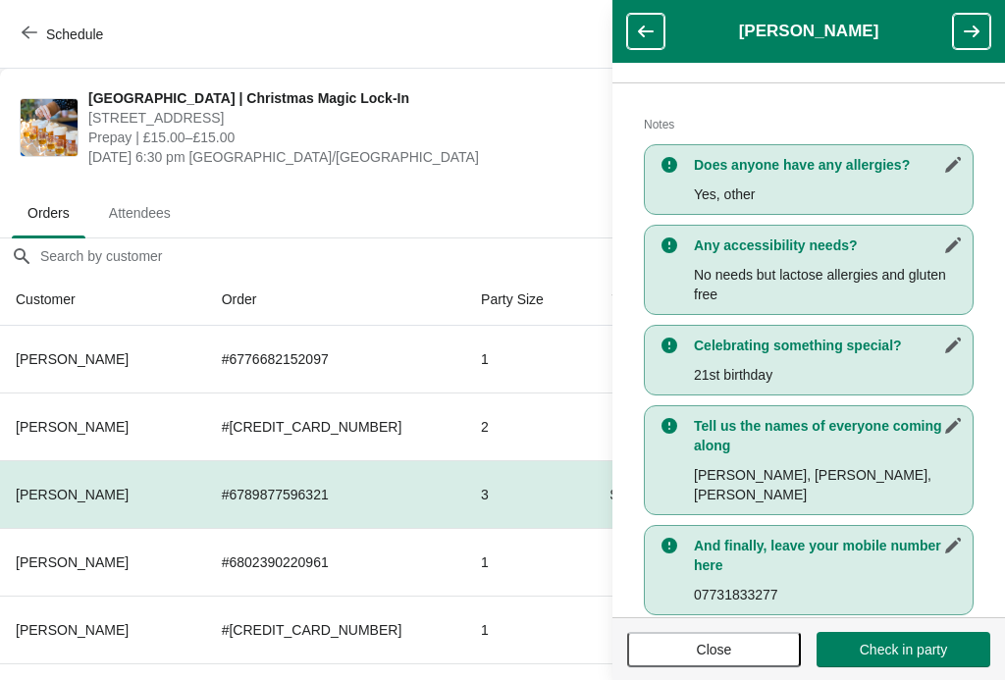
click at [987, 31] on button "button" at bounding box center [971, 31] width 37 height 35
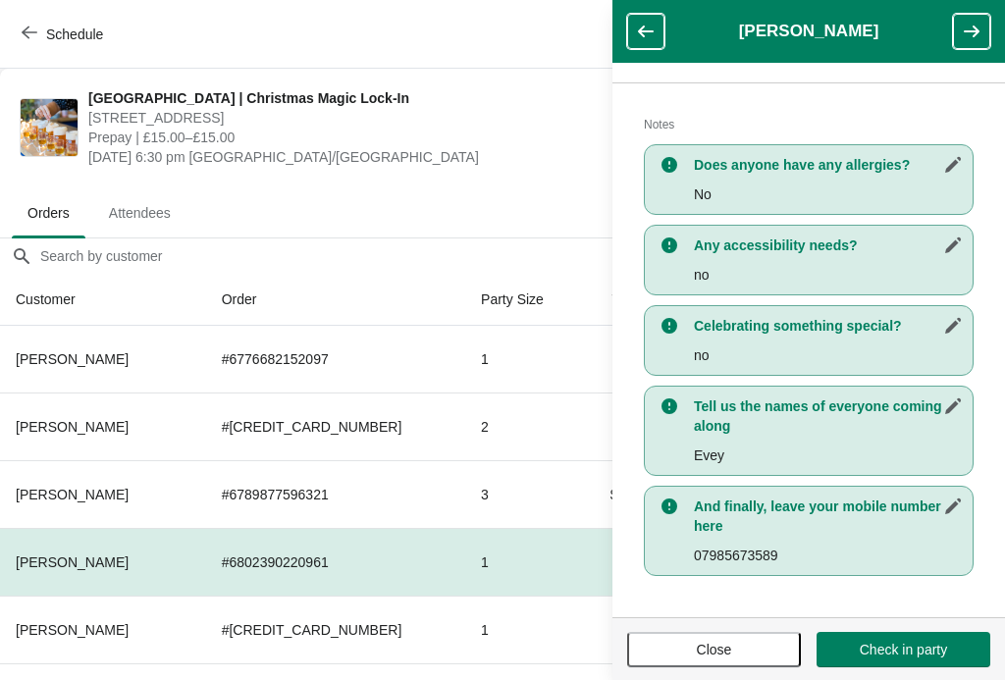
scroll to position [382, 0]
click at [1003, 20] on header "[PERSON_NAME]" at bounding box center [808, 31] width 392 height 63
click at [989, 19] on button "button" at bounding box center [971, 31] width 37 height 35
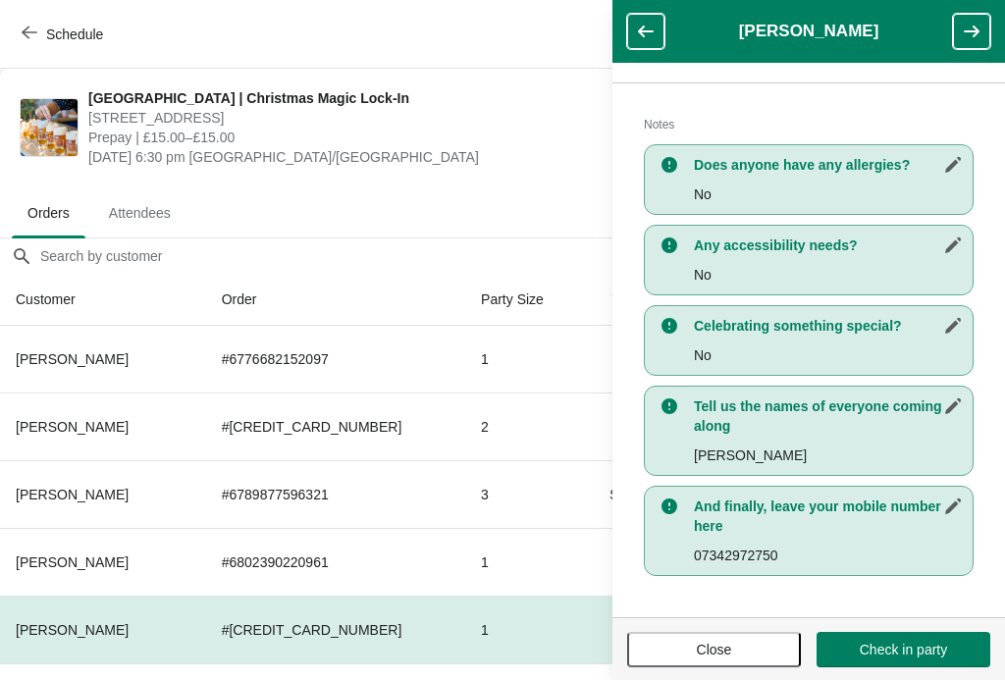
click at [969, 38] on icon "button" at bounding box center [972, 32] width 20 height 20
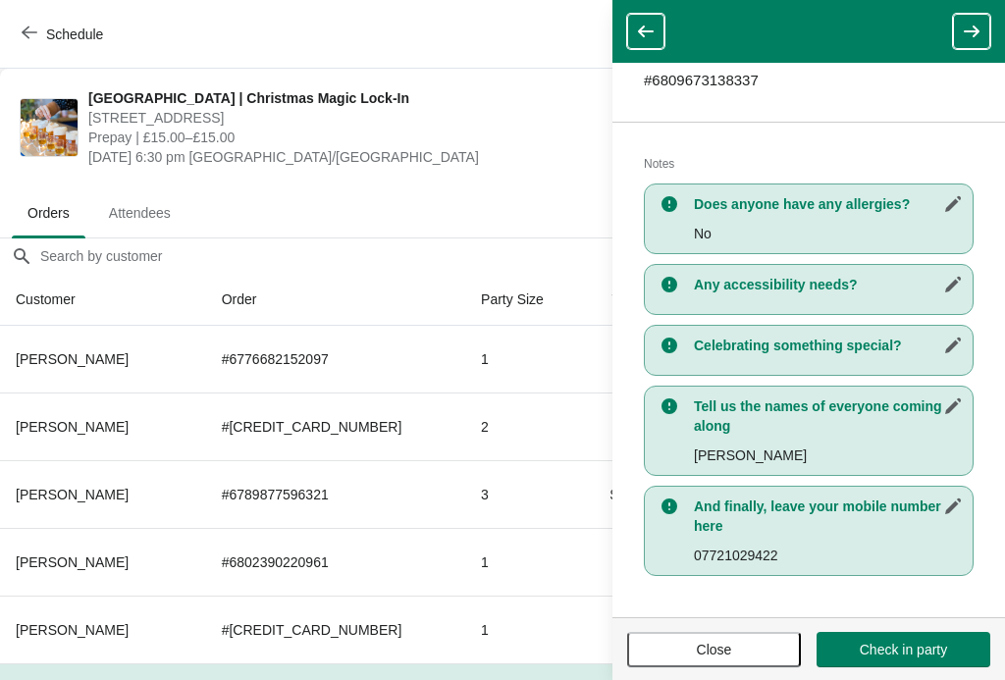
scroll to position [313, 0]
